Goal: Task Accomplishment & Management: Complete application form

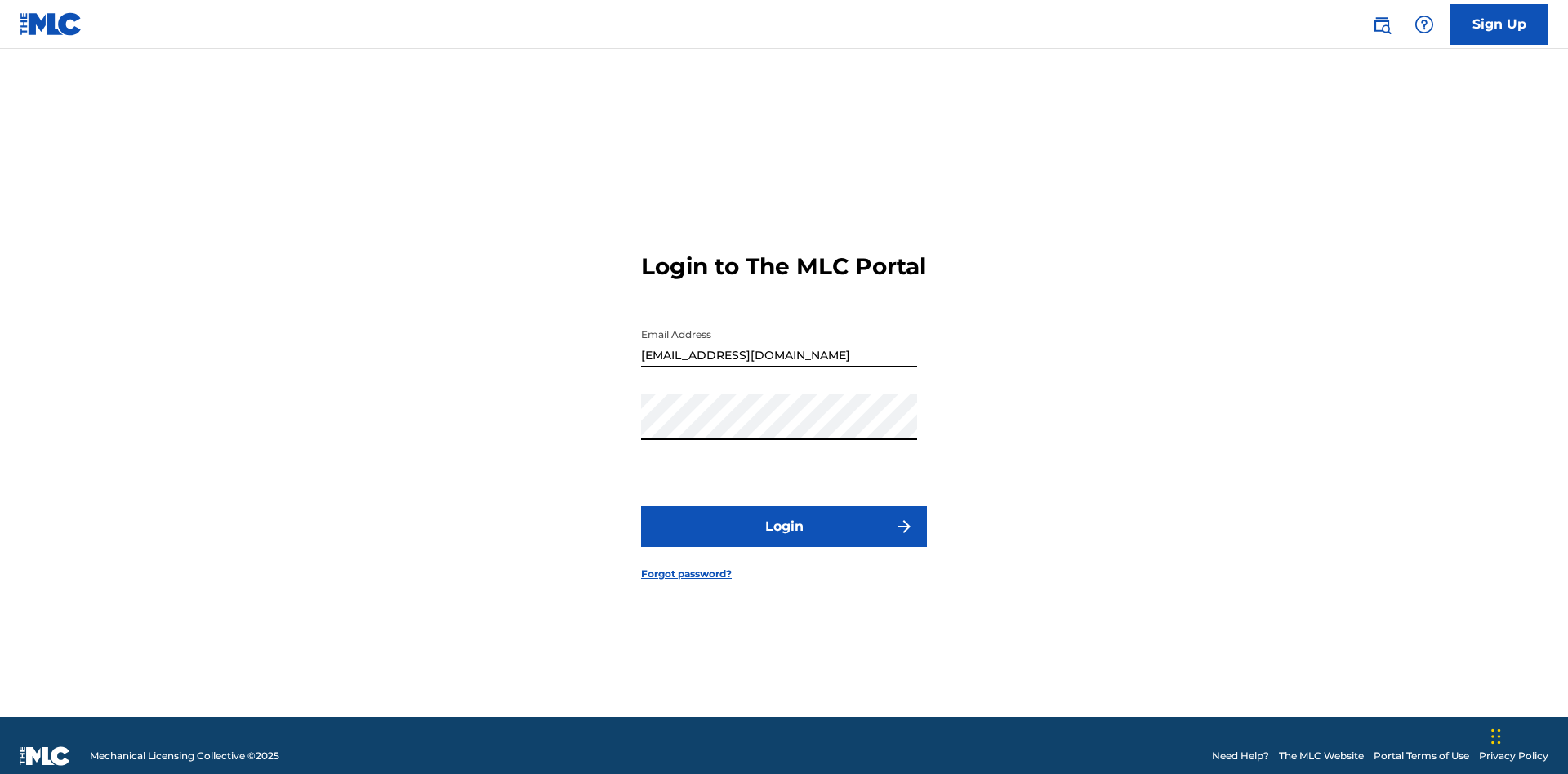
click at [784, 519] on button "Login" at bounding box center [784, 526] width 285 height 41
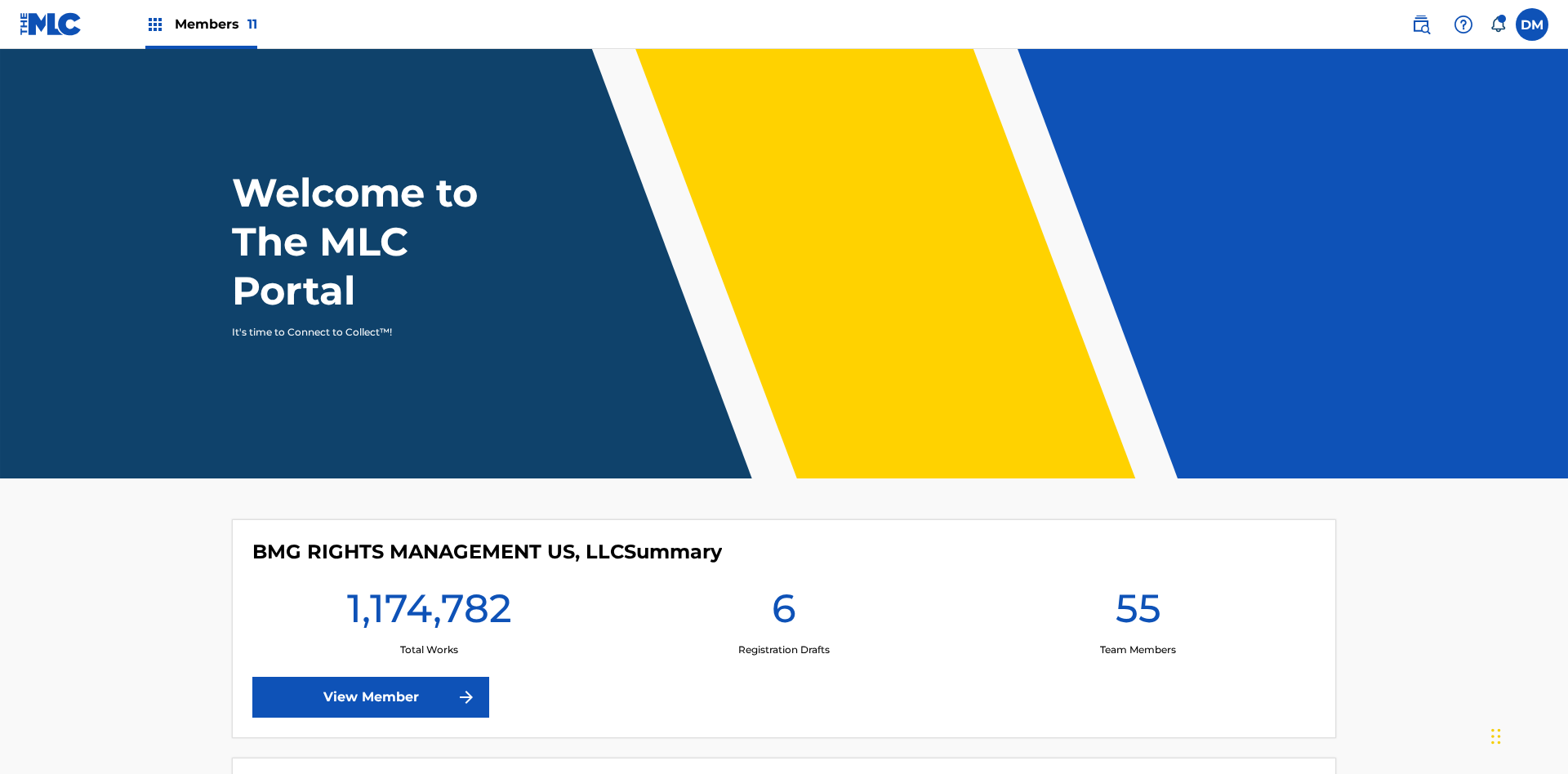
click at [201, 24] on span "Members 11" at bounding box center [216, 24] width 83 height 19
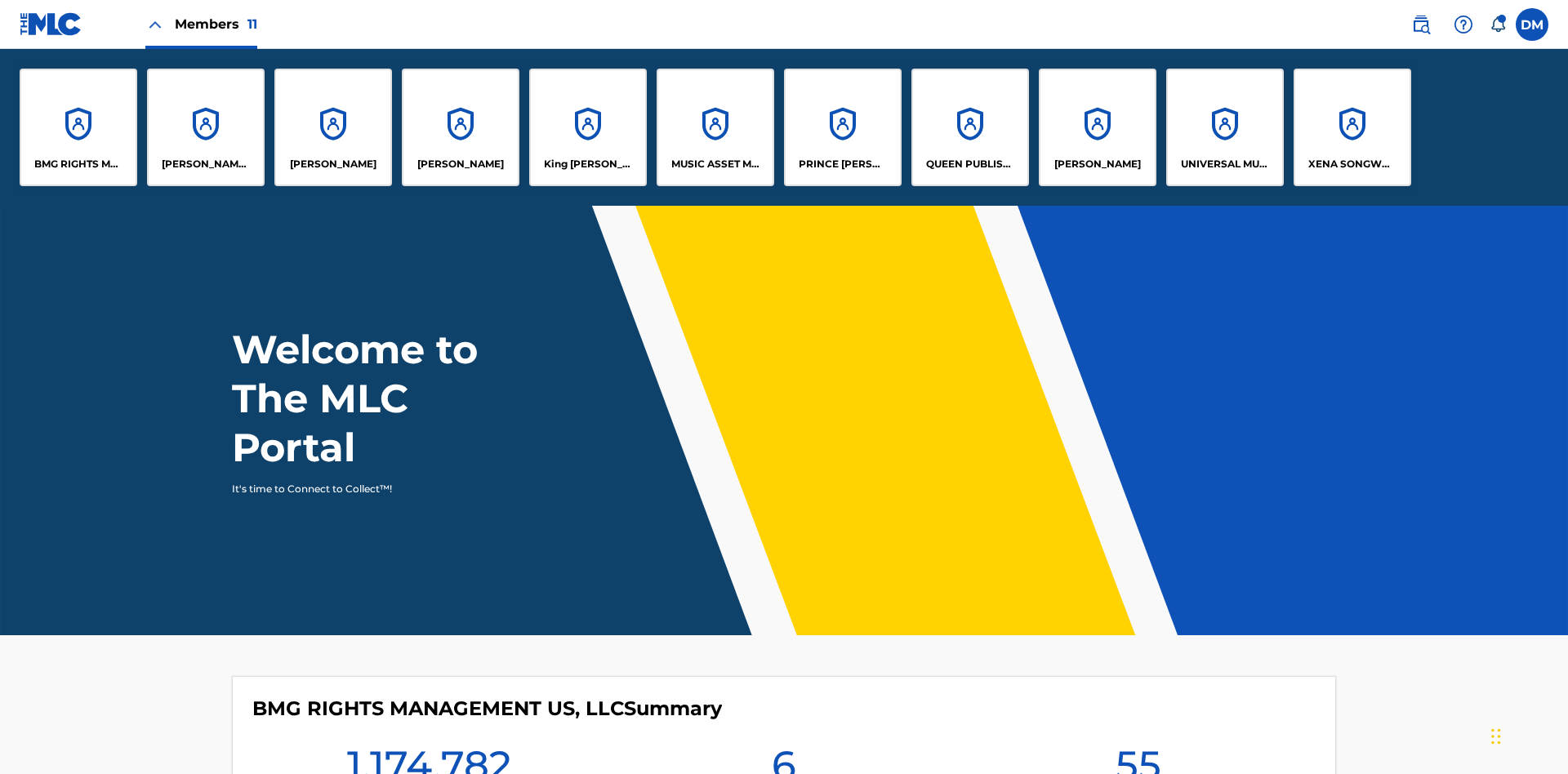
click at [1225, 164] on p "UNIVERSAL MUSIC PUB GROUP" at bounding box center [1225, 165] width 89 height 15
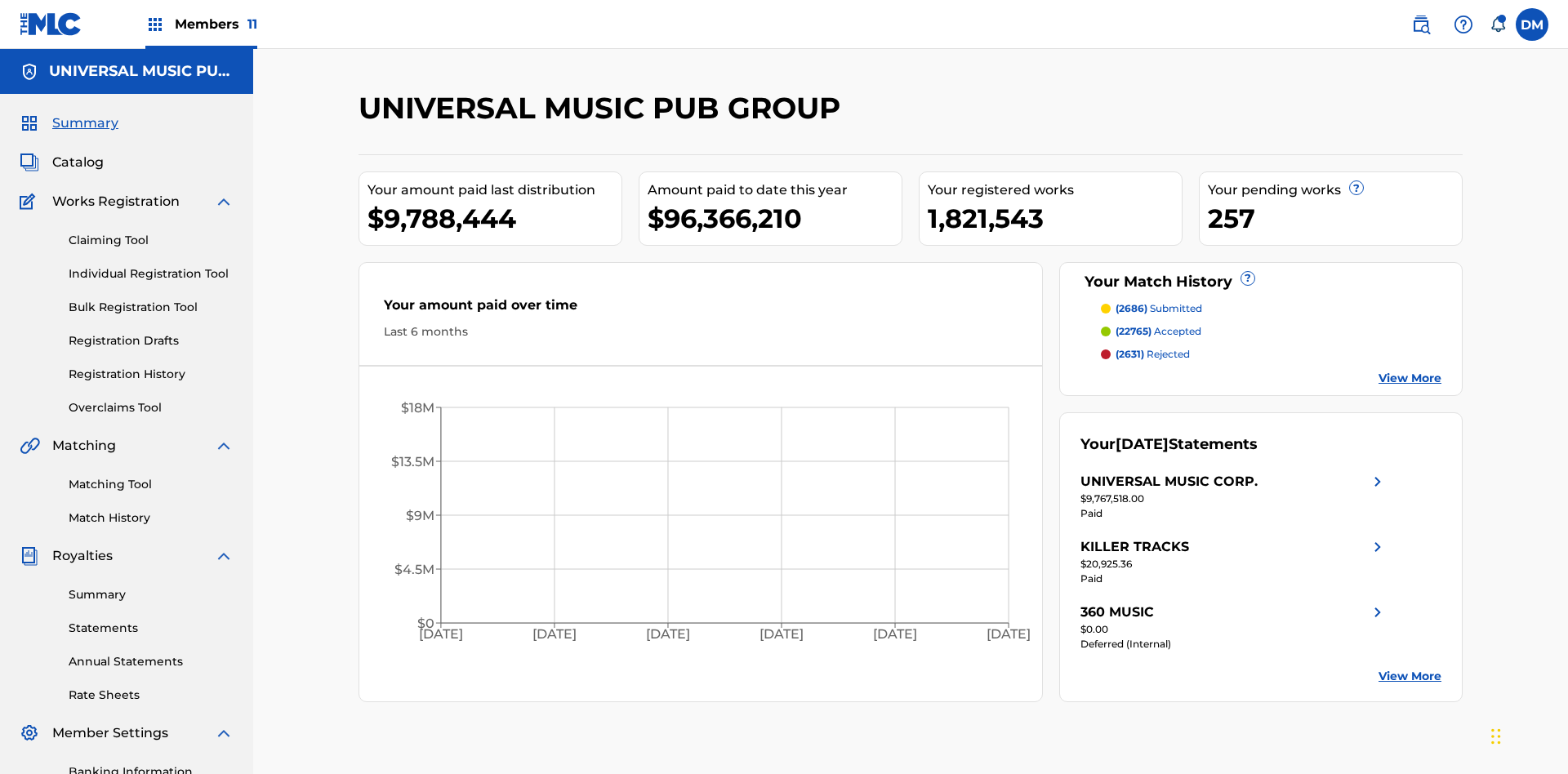
click at [151, 265] on link "Individual Registration Tool" at bounding box center [151, 274] width 165 height 17
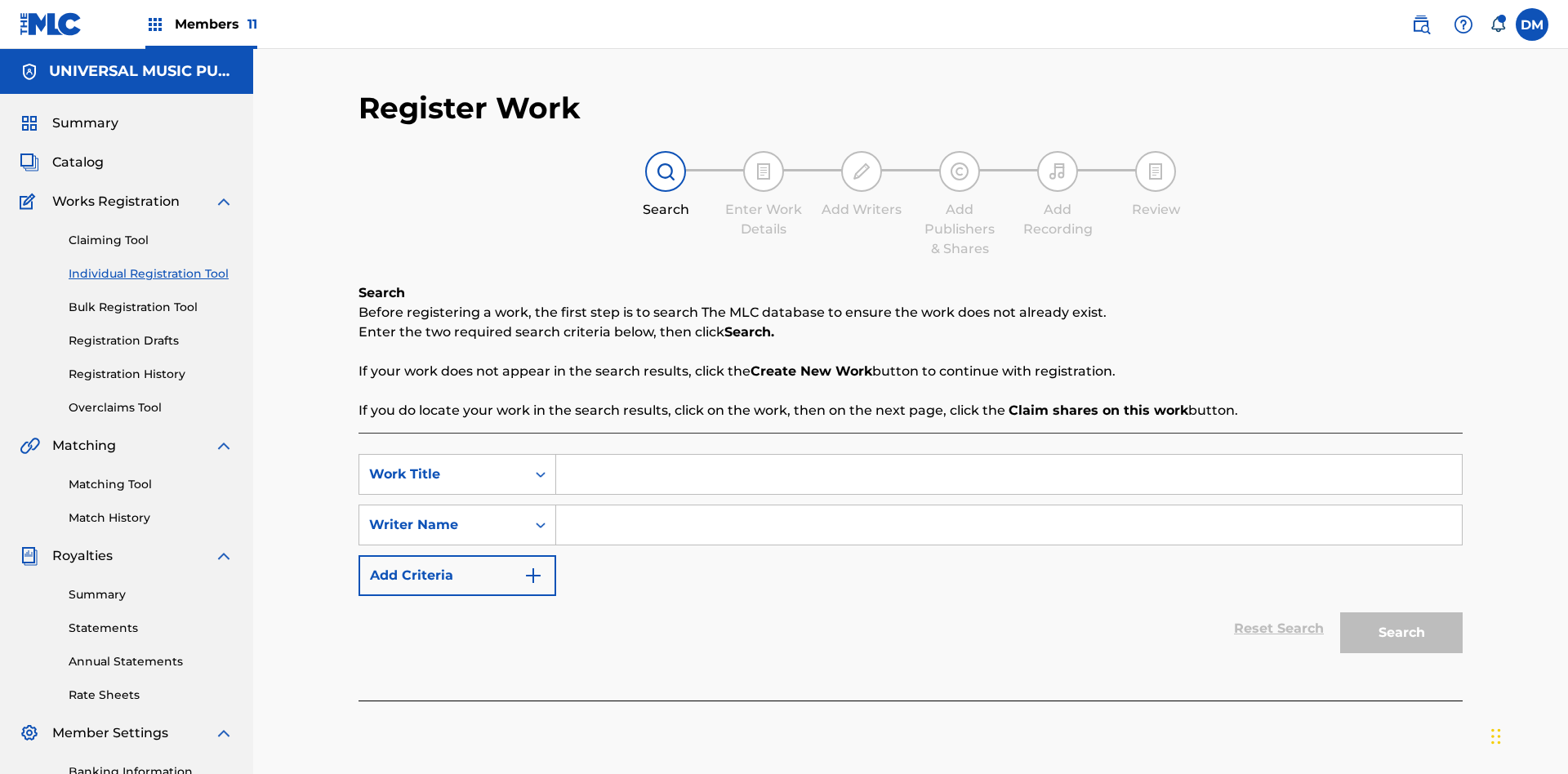
click at [1009, 455] on input "Search Form" at bounding box center [1009, 474] width 906 height 39
type input "Save At Publishers-Add Publishers Page Prior To Adding Shares"
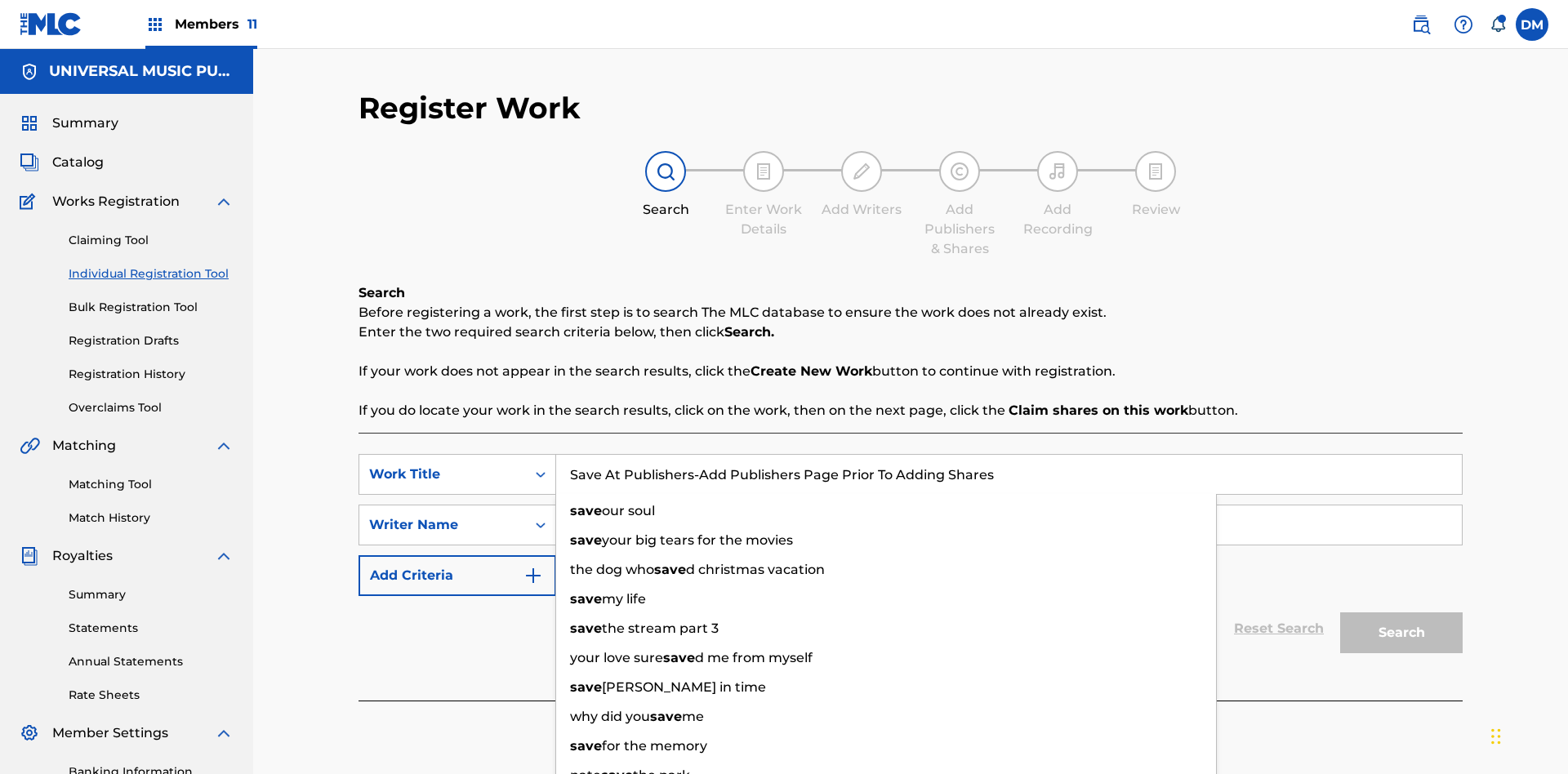
click at [1009, 505] on input "Search Form" at bounding box center [1009, 524] width 906 height 39
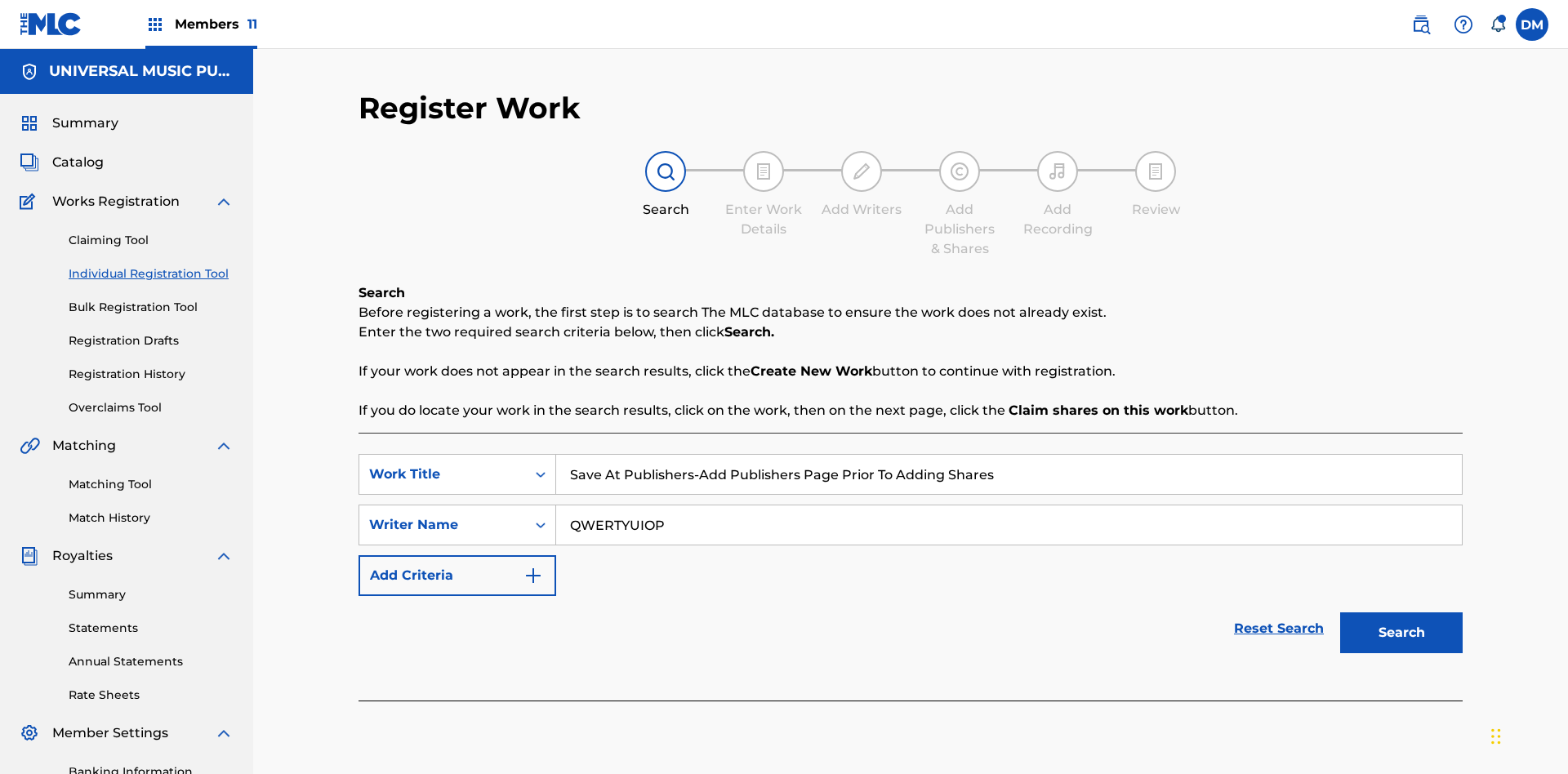
click at [1402, 612] on button "Search" at bounding box center [1402, 632] width 122 height 41
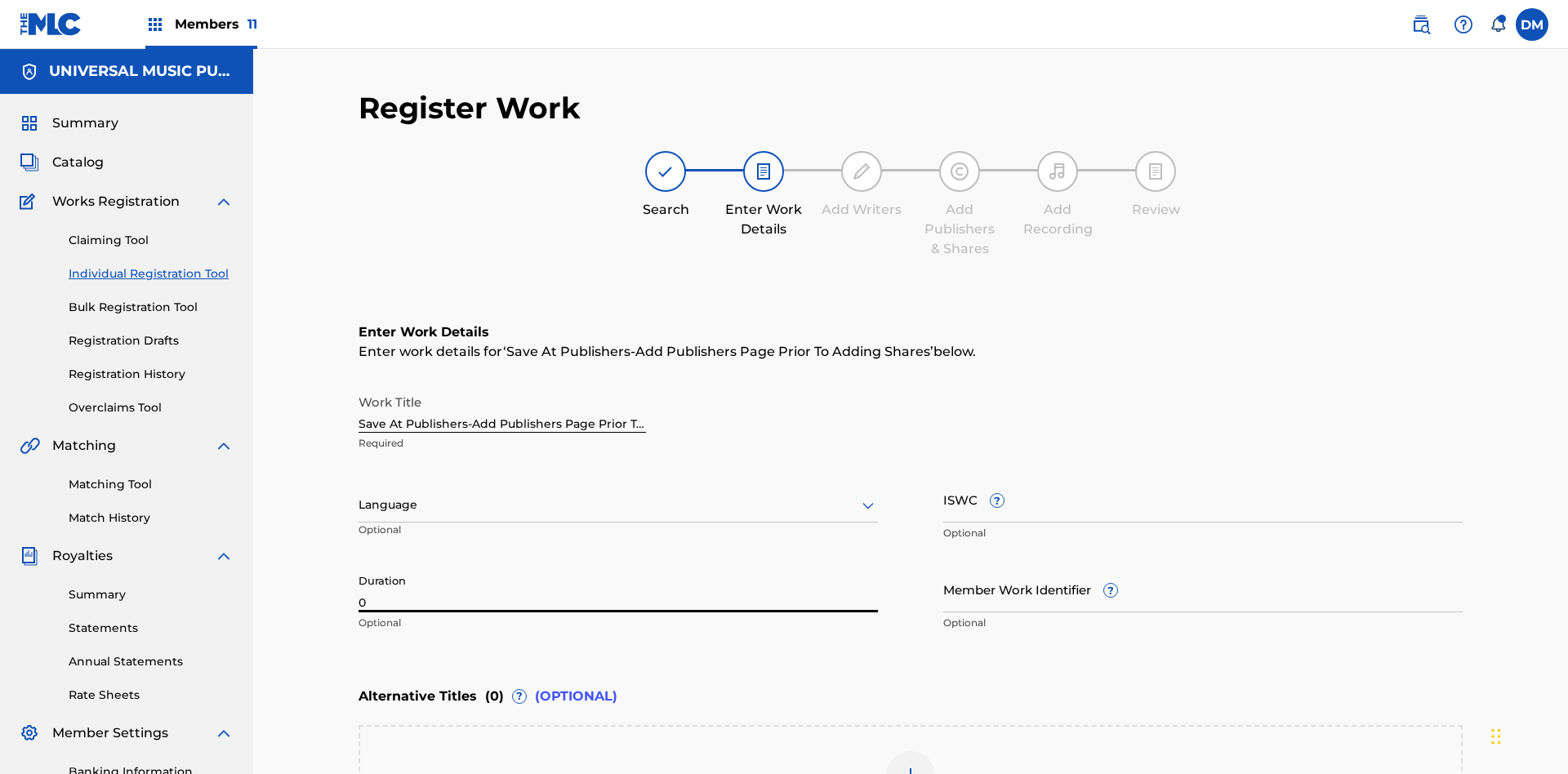
click at [618, 566] on input "0" at bounding box center [618, 589] width 520 height 46
type input "00:00"
click at [868, 495] on icon at bounding box center [868, 505] width 20 height 20
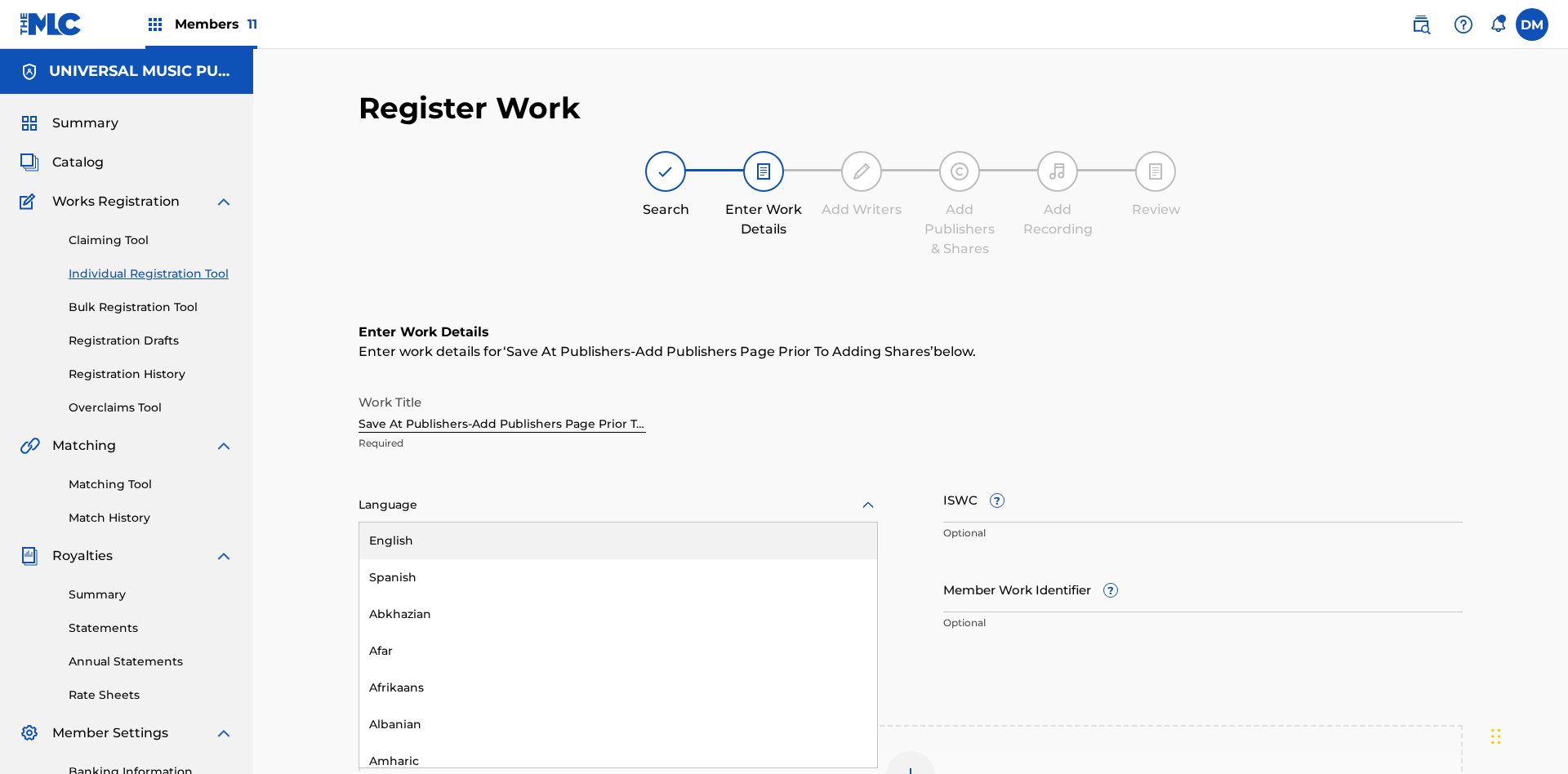
click at [618, 633] on div "Afar" at bounding box center [618, 651] width 518 height 36
click at [1203, 566] on input "Member Work Identifier ?" at bounding box center [1203, 589] width 520 height 46
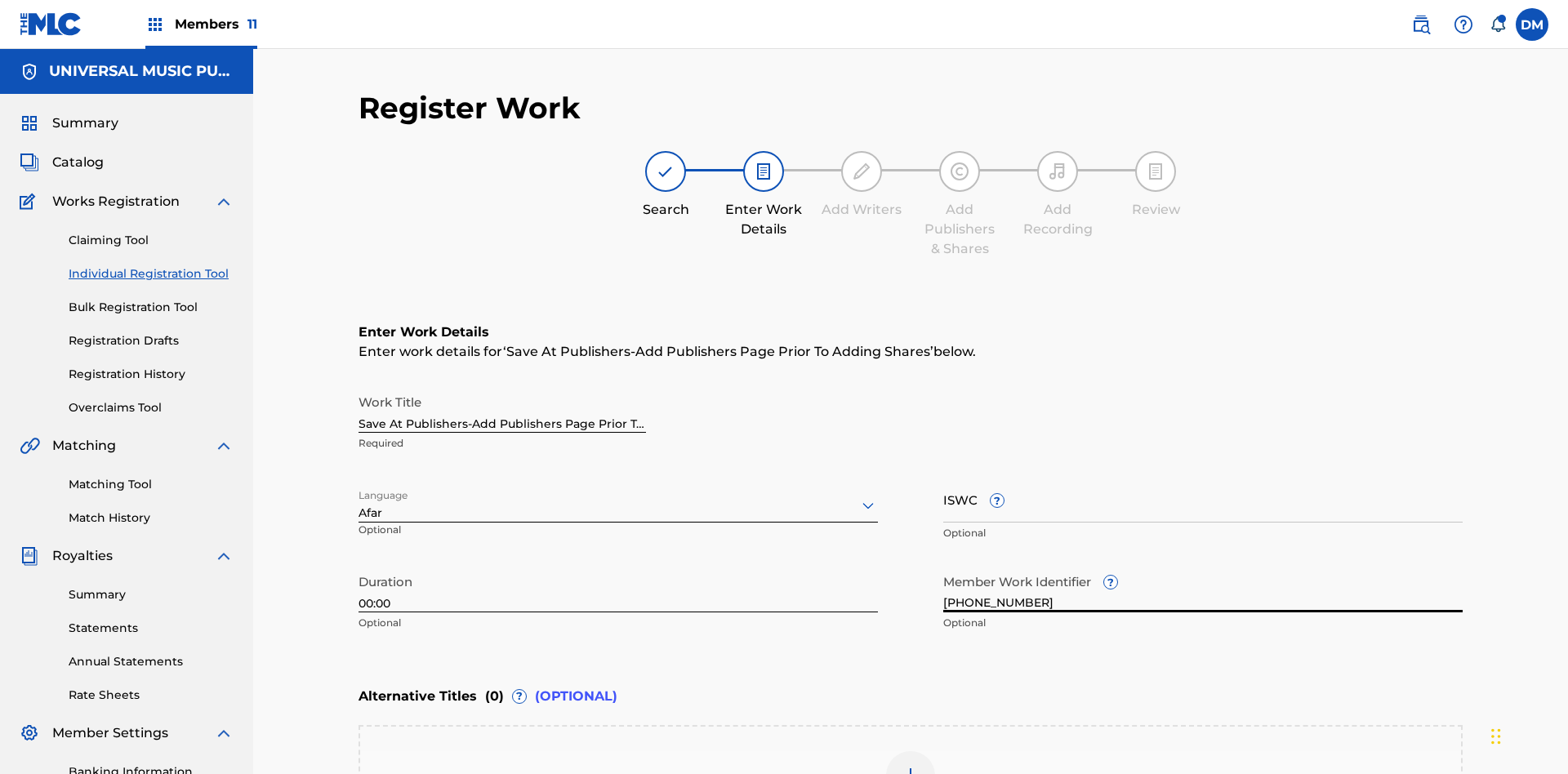
type input "[PHONE_NUMBER]"
click at [1203, 475] on input "ISWC ?" at bounding box center [1203, 499] width 520 height 46
type input "T-123.456.789-4"
click at [910, 766] on img at bounding box center [911, 776] width 20 height 20
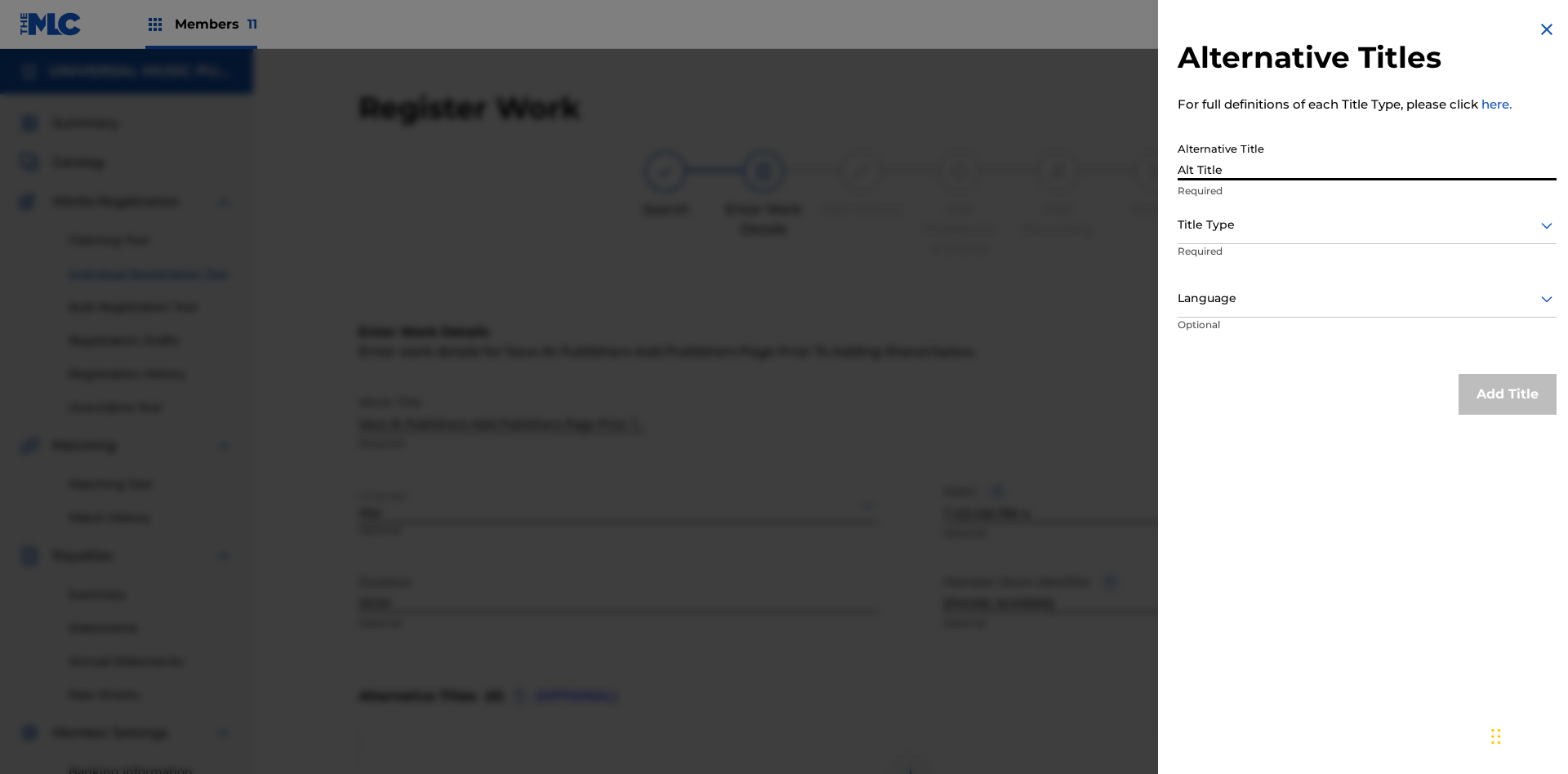
type input "Alt Title"
click at [1367, 224] on div at bounding box center [1367, 225] width 379 height 21
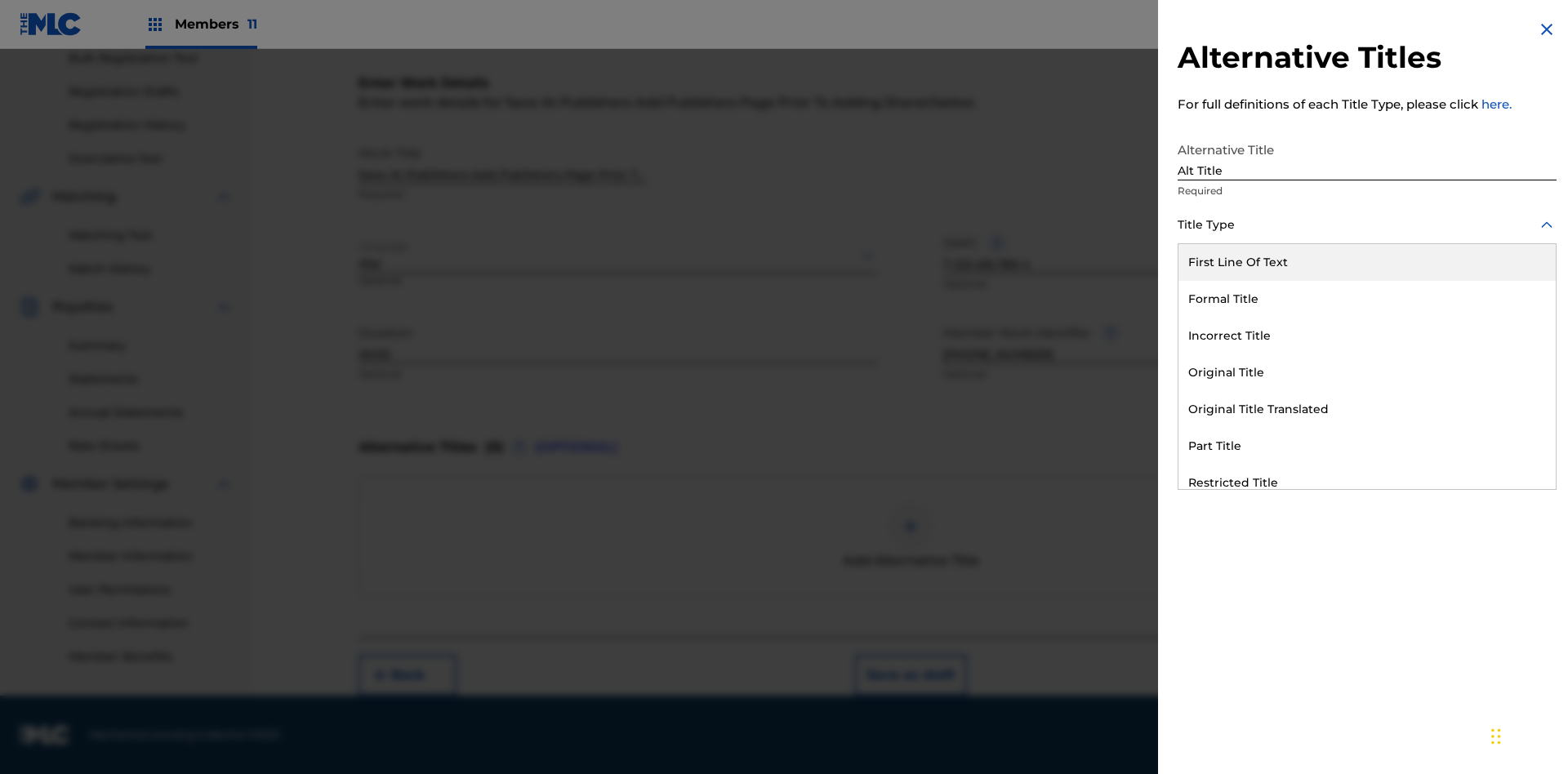
click at [1367, 372] on div "Original Title" at bounding box center [1367, 372] width 377 height 36
click at [1367, 298] on div at bounding box center [1367, 298] width 379 height 21
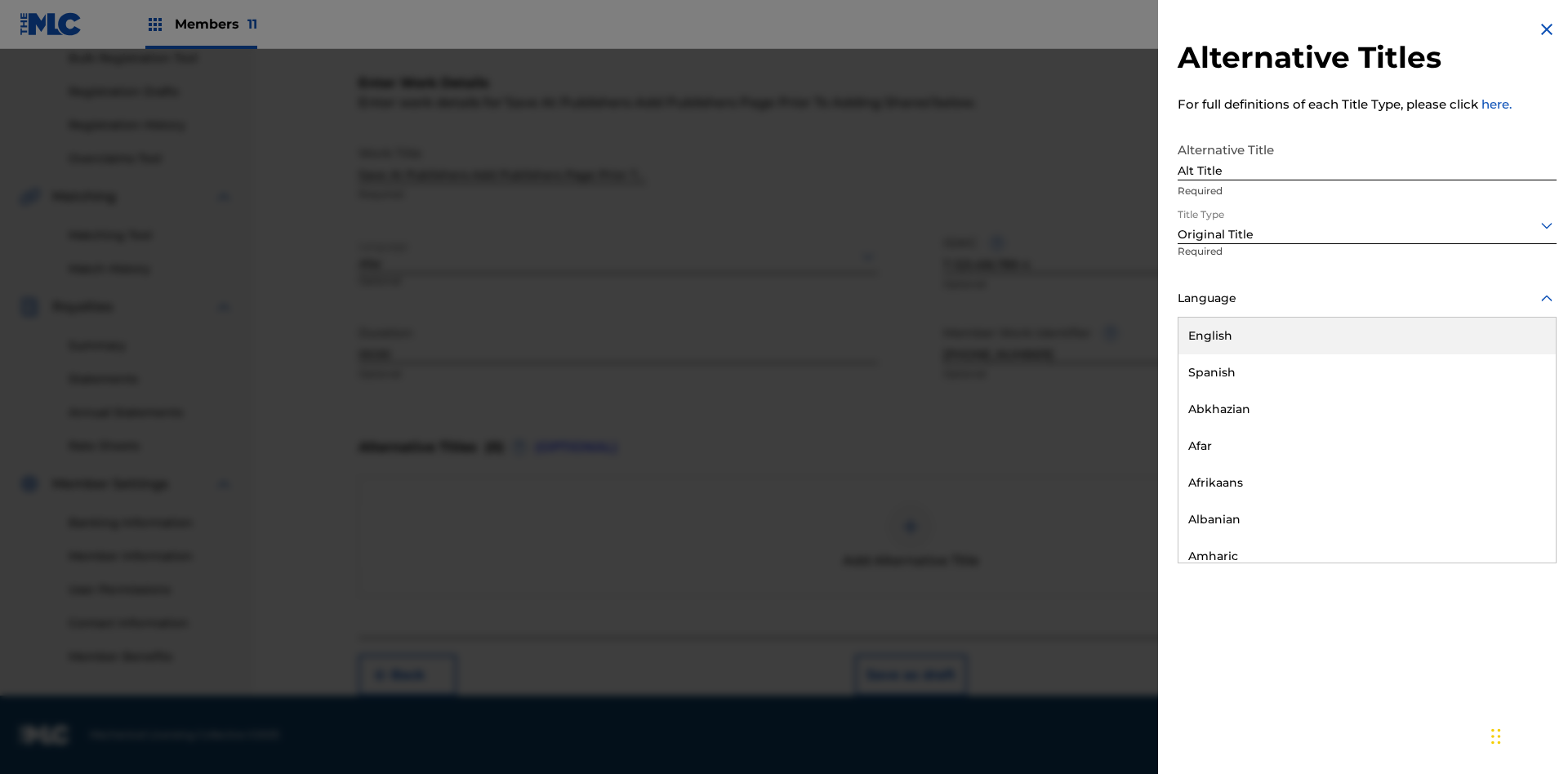
click at [1508, 394] on button "Add Title" at bounding box center [1508, 394] width 98 height 41
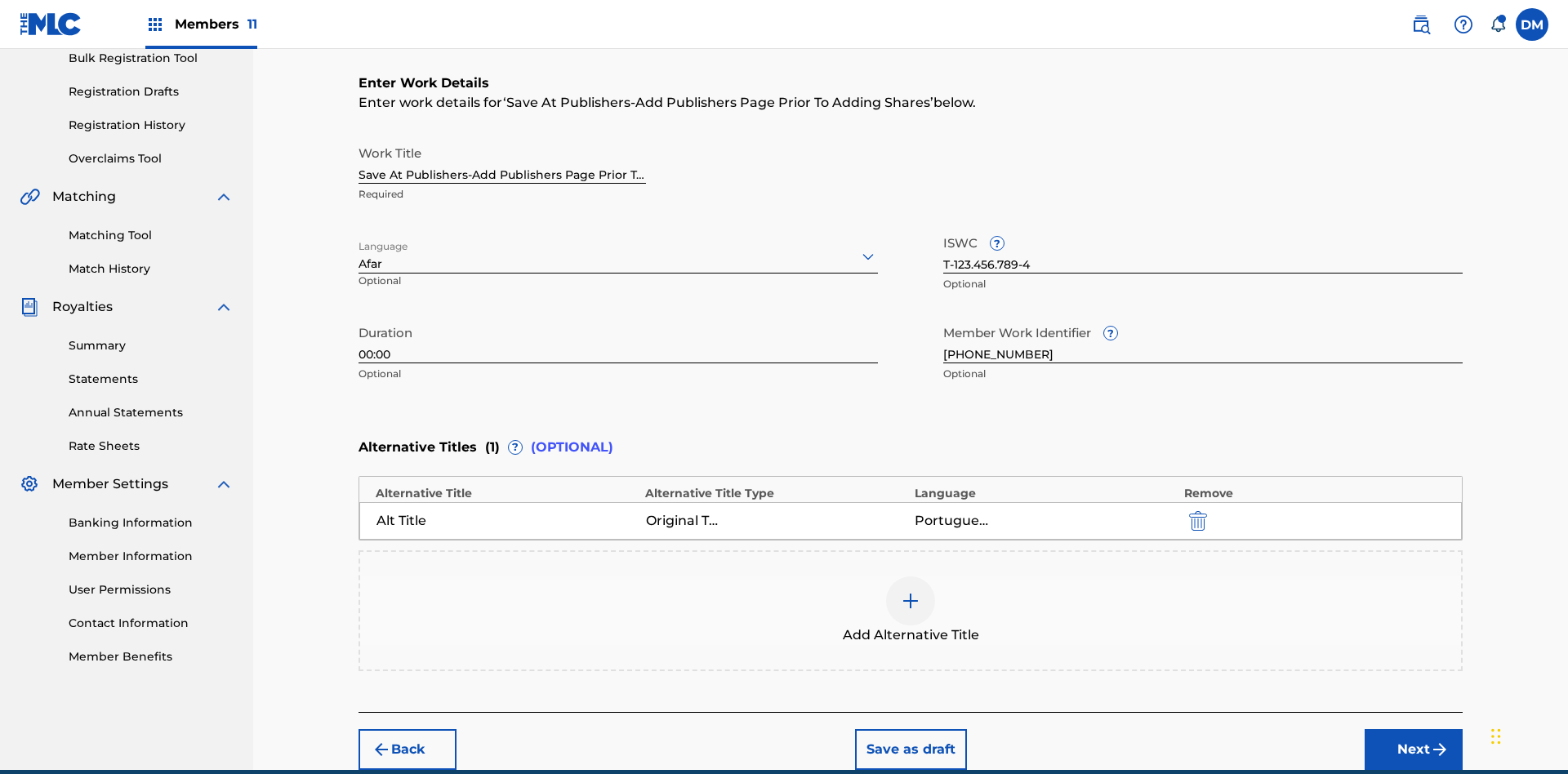
click at [1413, 729] on button "Next" at bounding box center [1413, 748] width 98 height 41
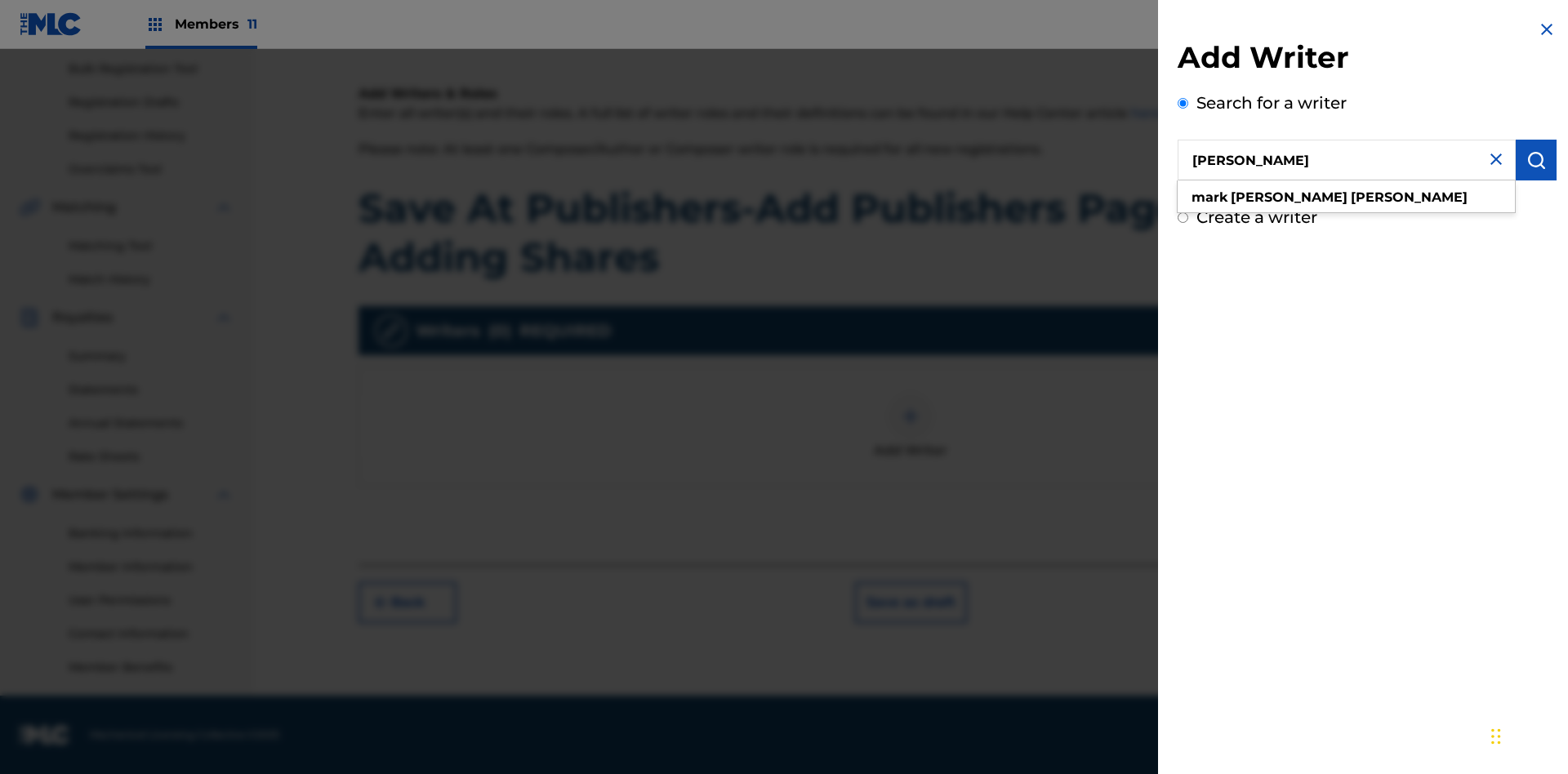
type input "[PERSON_NAME]"
click at [1537, 160] on img "submit" at bounding box center [1537, 160] width 20 height 20
